Goal: Information Seeking & Learning: Learn about a topic

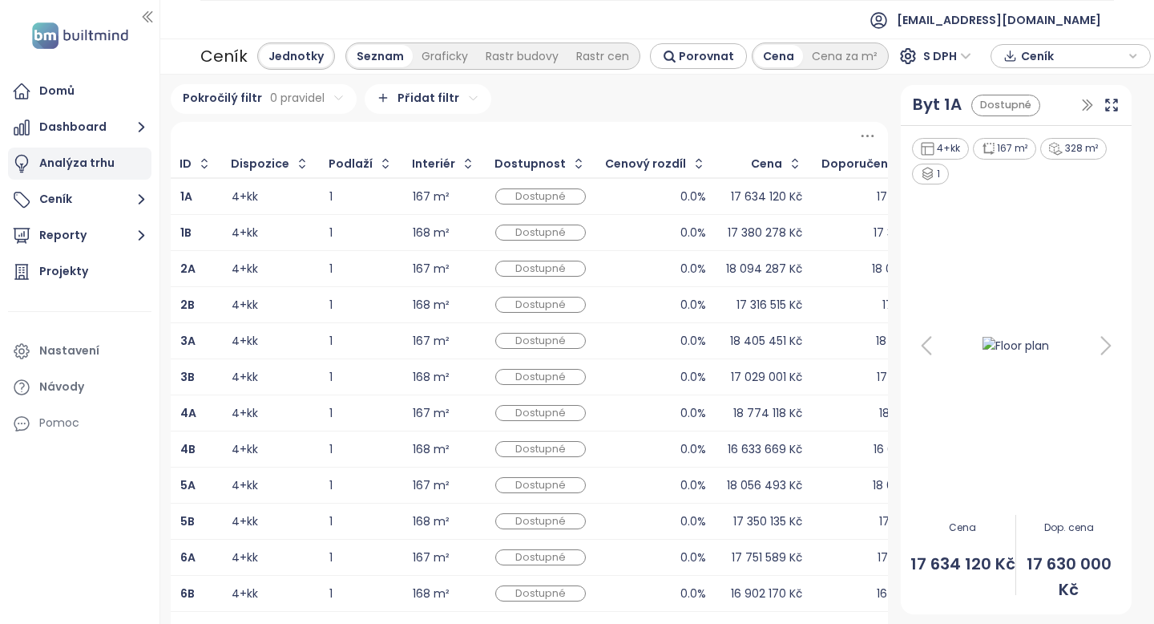
click at [74, 168] on div "Analýza trhu" at bounding box center [76, 163] width 75 height 20
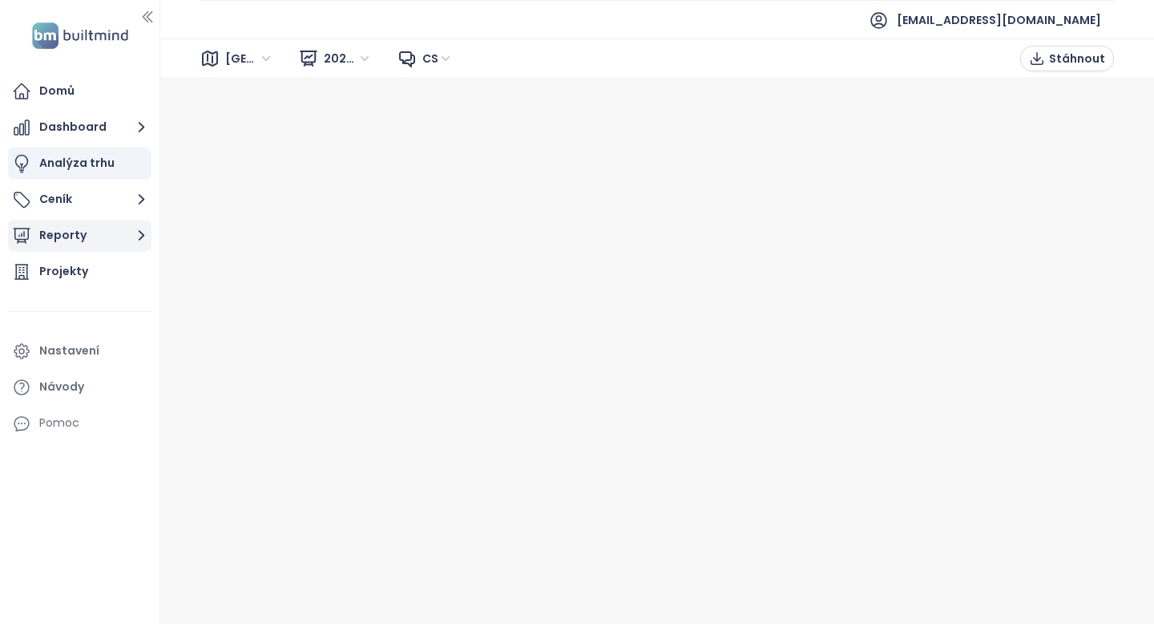
click at [82, 236] on button "Reporty" at bounding box center [79, 236] width 143 height 32
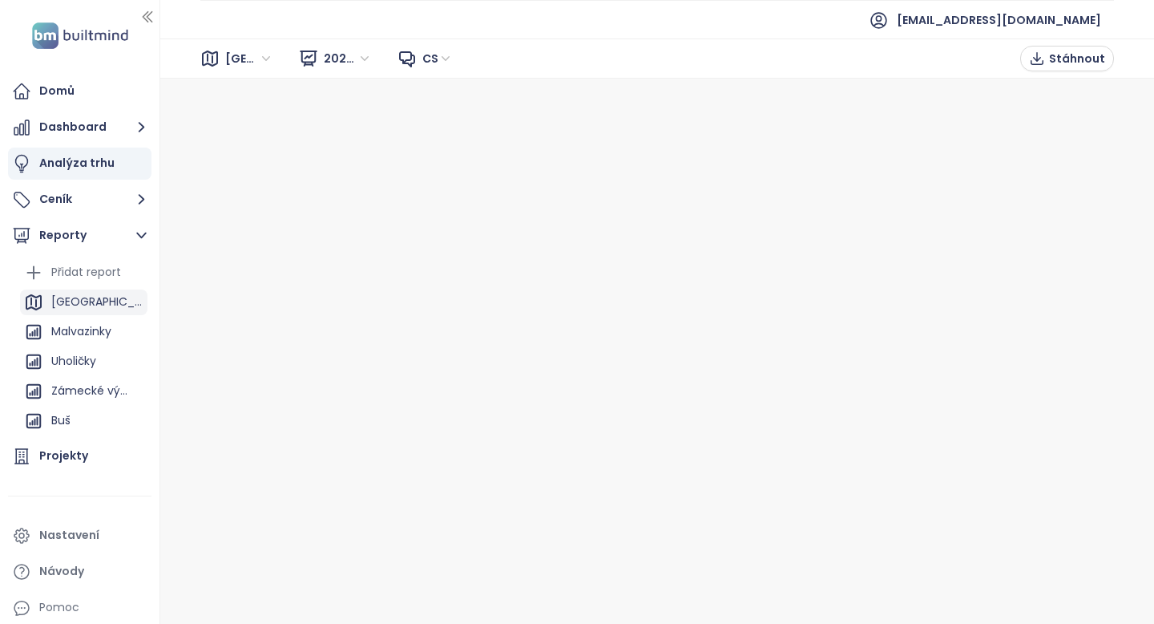
click at [91, 305] on div "[GEOGRAPHIC_DATA]" at bounding box center [83, 302] width 127 height 26
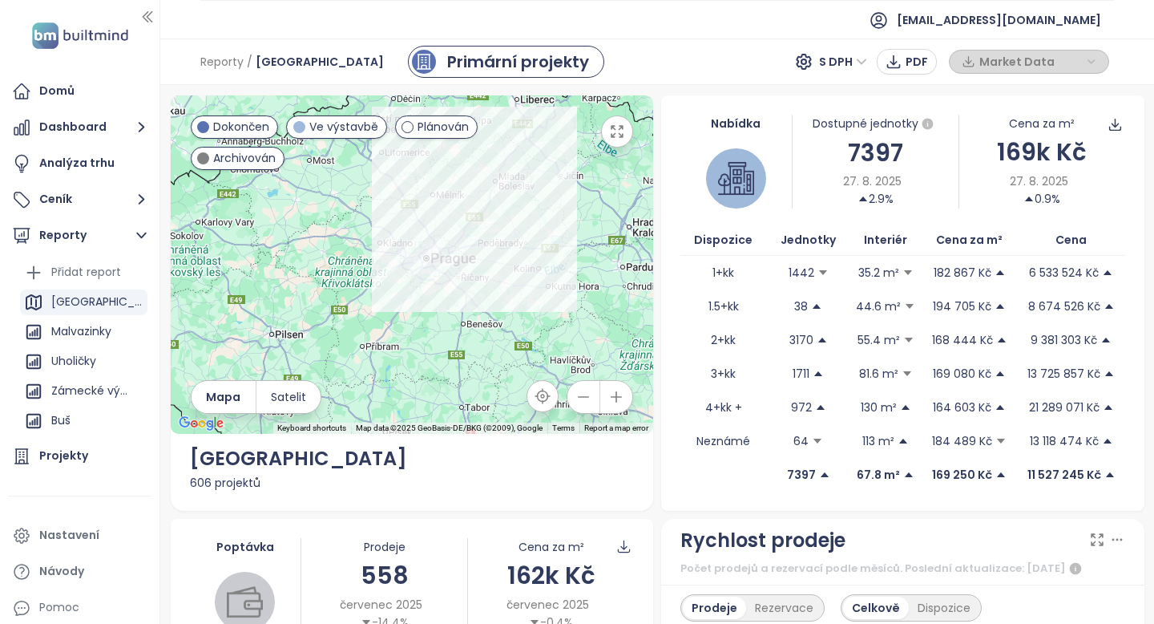
click at [490, 486] on div "606 projektů" at bounding box center [412, 483] width 445 height 18
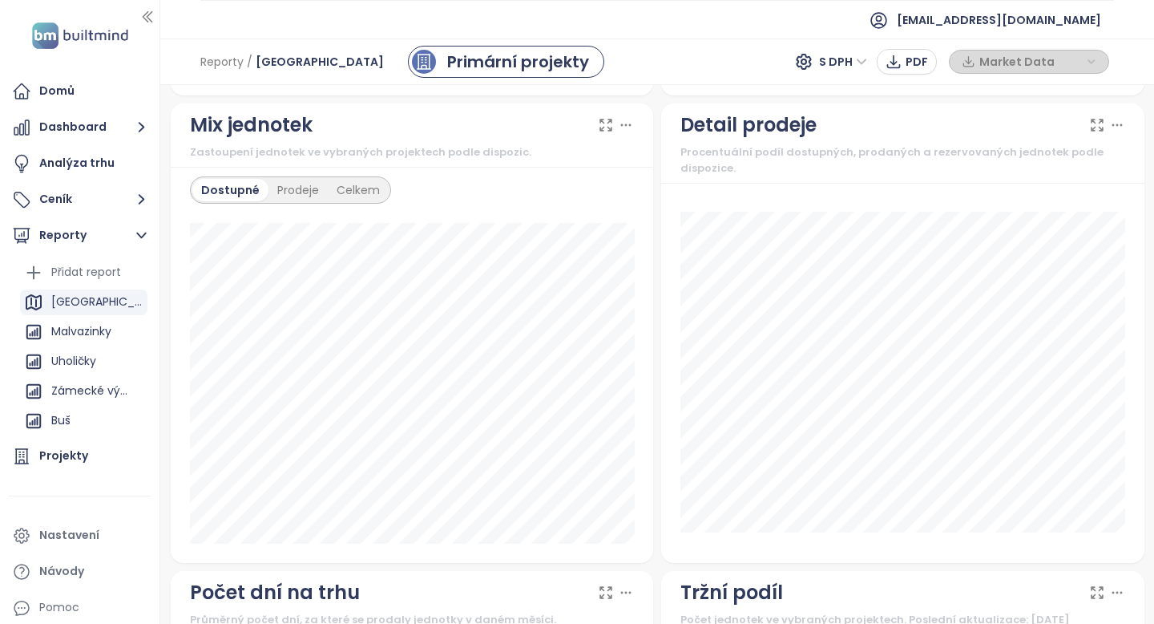
scroll to position [1446, 0]
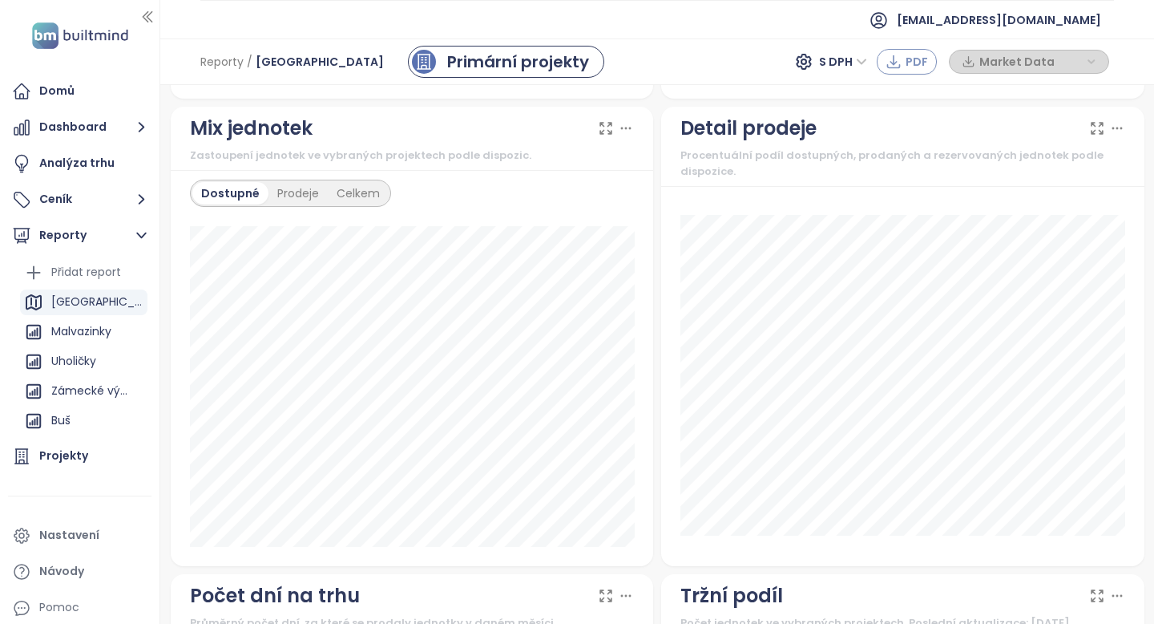
click at [898, 62] on icon "button" at bounding box center [894, 62] width 16 height 16
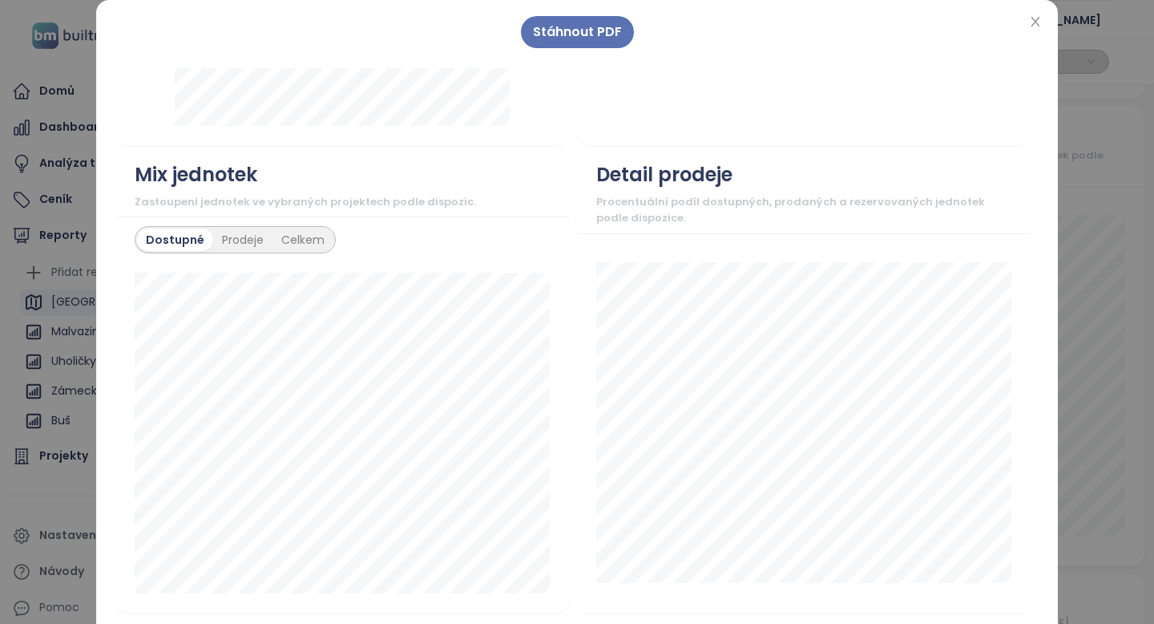
scroll to position [1092, 0]
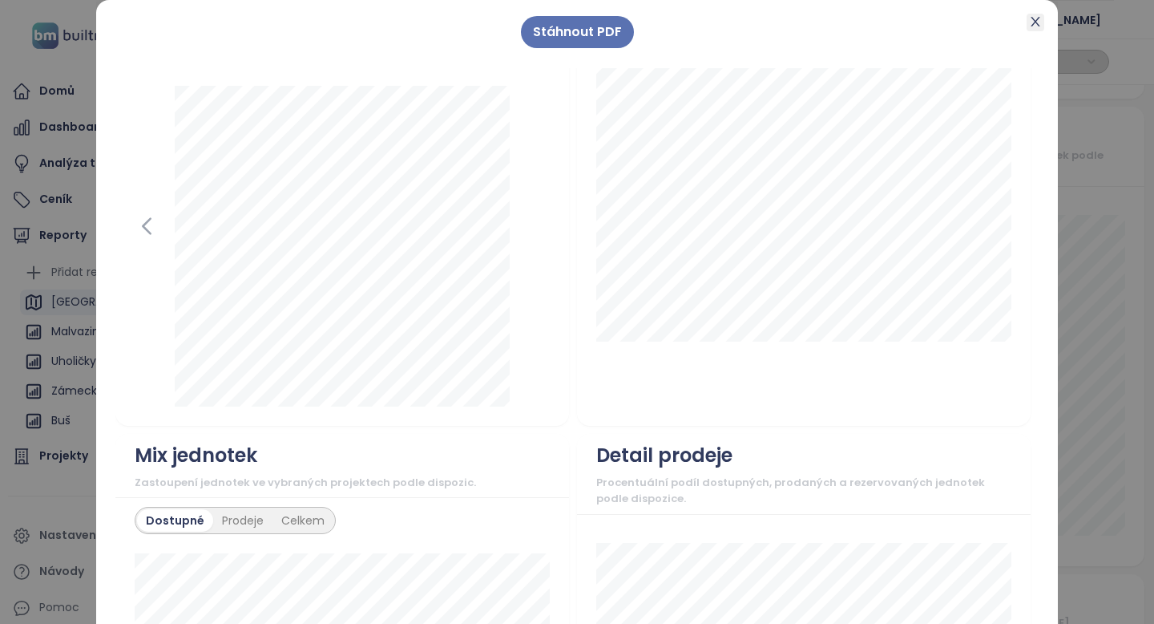
click at [1039, 22] on icon "close" at bounding box center [1035, 21] width 13 height 13
